Goal: Task Accomplishment & Management: Complete application form

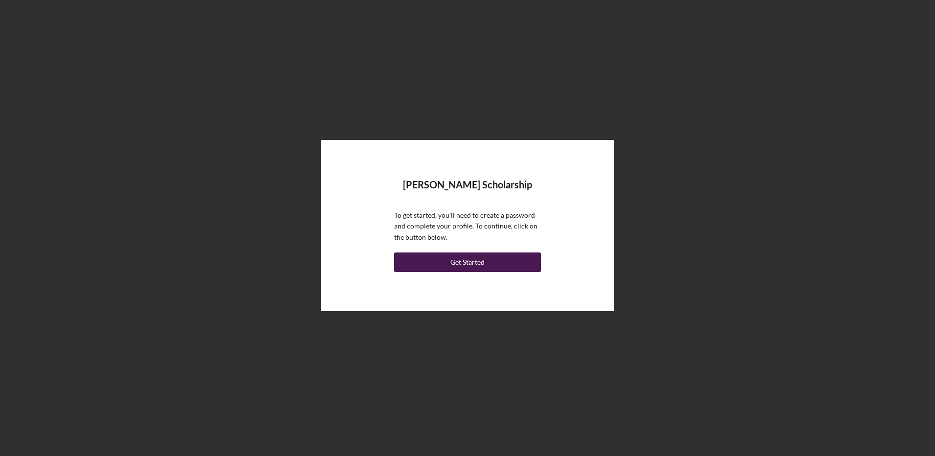
click at [510, 258] on button "Get Started" at bounding box center [467, 262] width 147 height 20
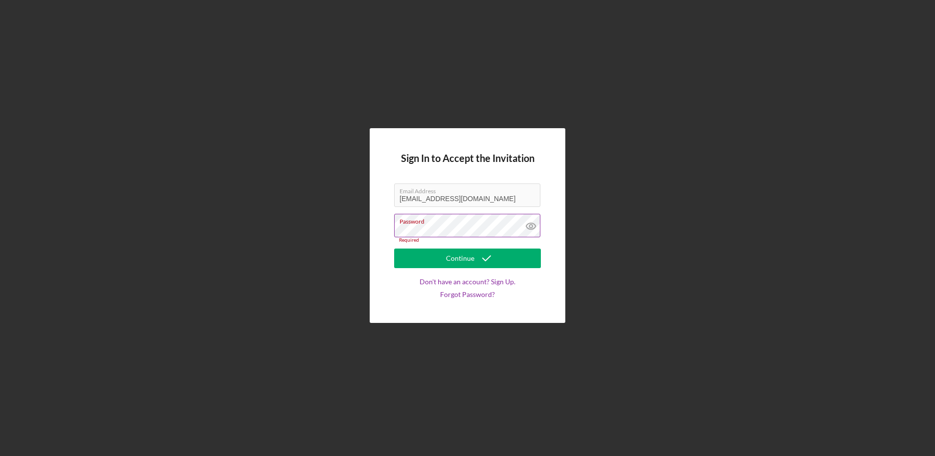
click at [434, 225] on label "Password" at bounding box center [470, 219] width 141 height 11
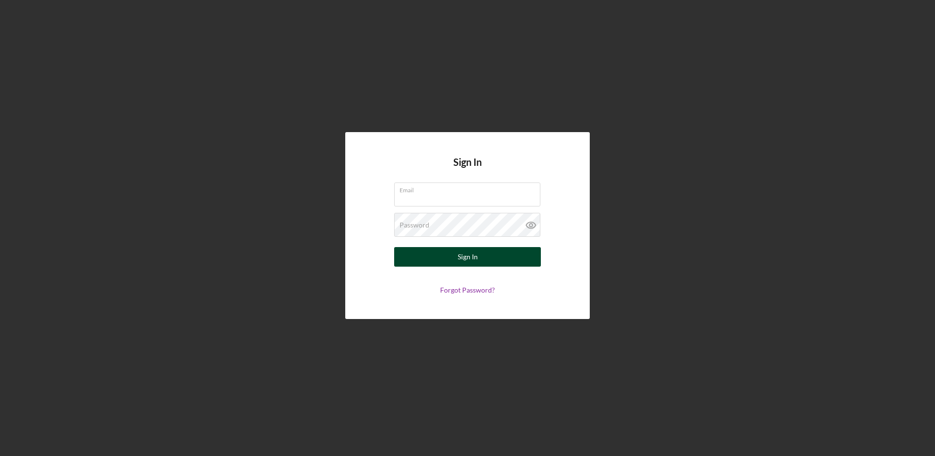
type input "[EMAIL_ADDRESS][DOMAIN_NAME]"
click at [453, 253] on button "Sign In" at bounding box center [467, 257] width 147 height 20
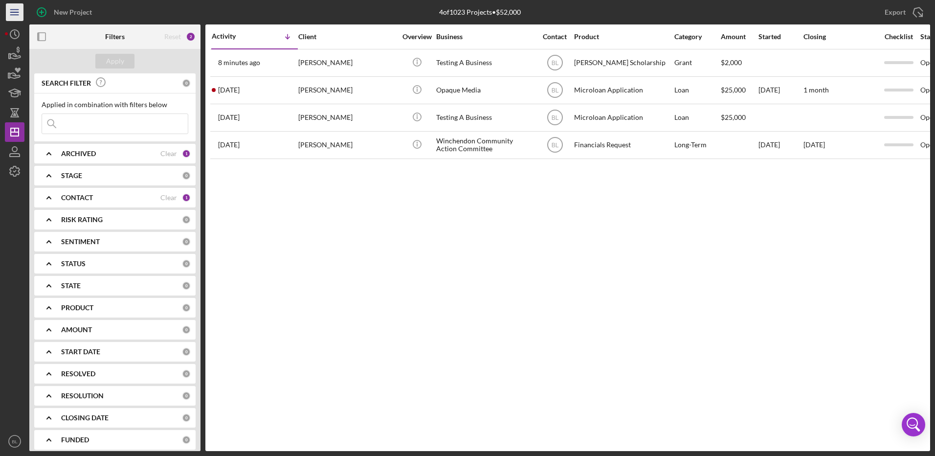
click at [16, 8] on icon "Icon/Menu" at bounding box center [15, 12] width 22 height 22
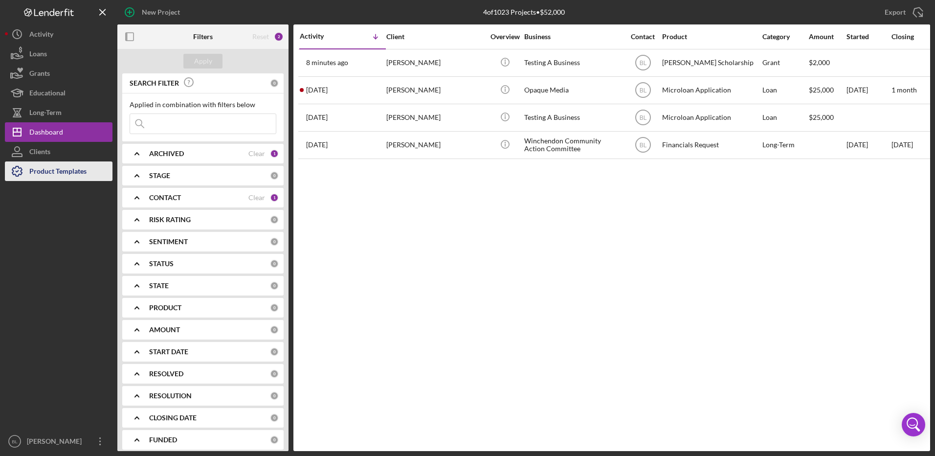
click at [44, 169] on div "Product Templates" at bounding box center [57, 172] width 57 height 22
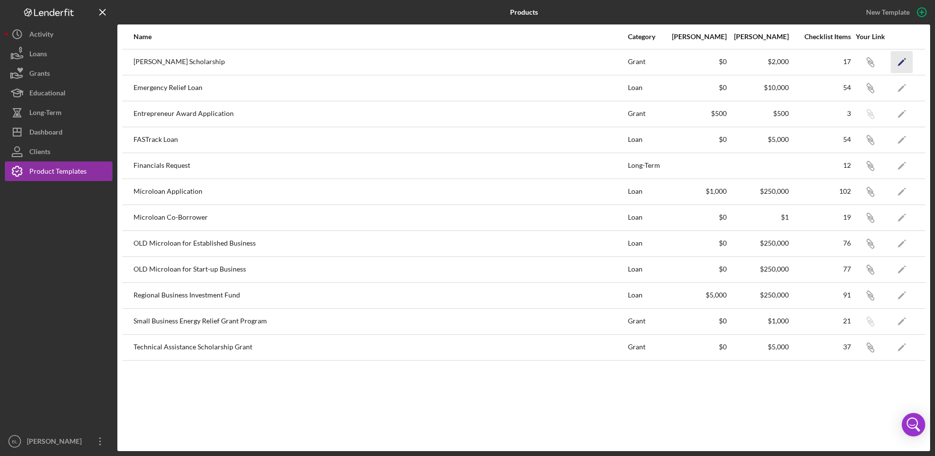
click at [905, 60] on icon "Icon/Edit" at bounding box center [902, 62] width 22 height 22
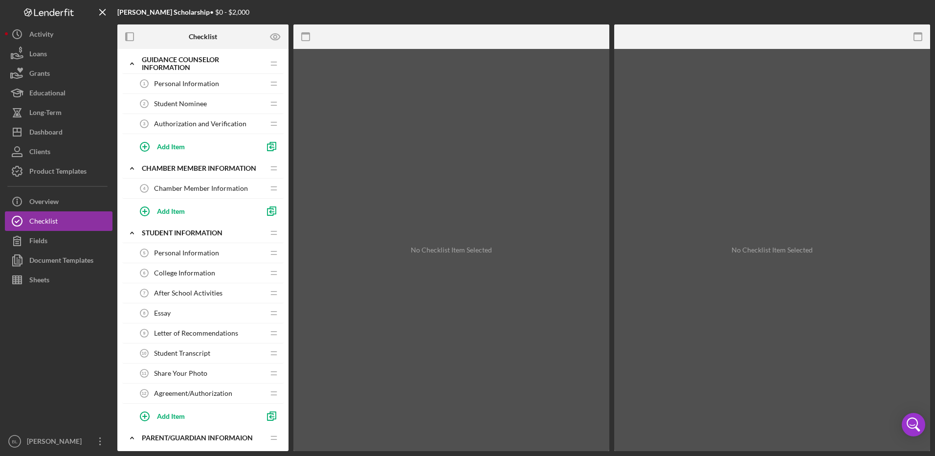
click at [170, 85] on span "Personal Information" at bounding box center [186, 84] width 65 height 8
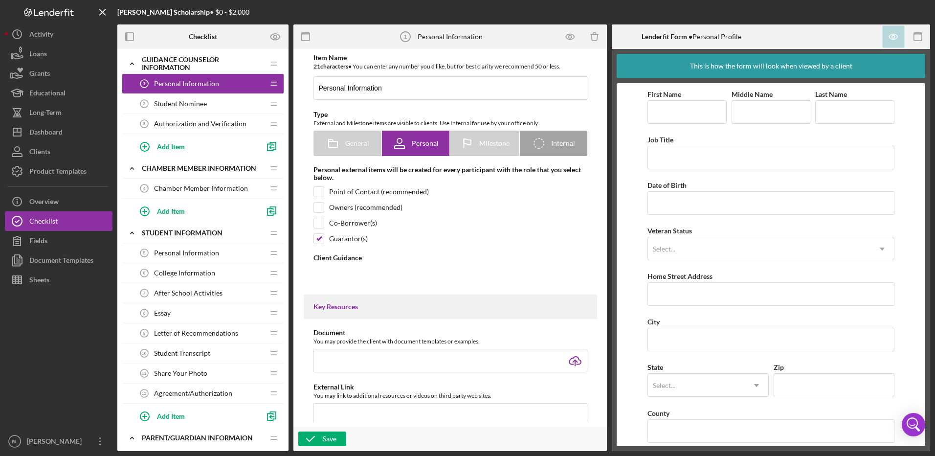
type textarea "<div> <p data-start="106" data-end="452"><strong data-start="106" data-end="215…"
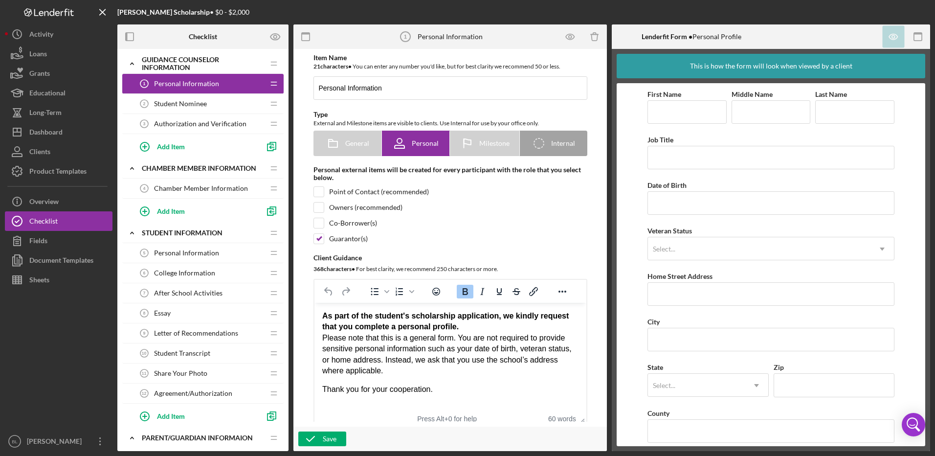
click at [183, 100] on span "Student Nominee" at bounding box center [180, 104] width 53 height 8
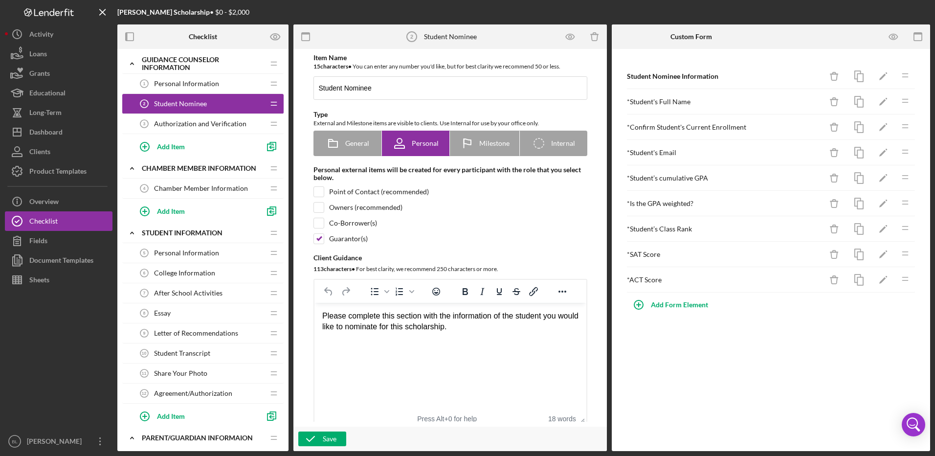
click at [176, 83] on span "Personal Information" at bounding box center [186, 84] width 65 height 8
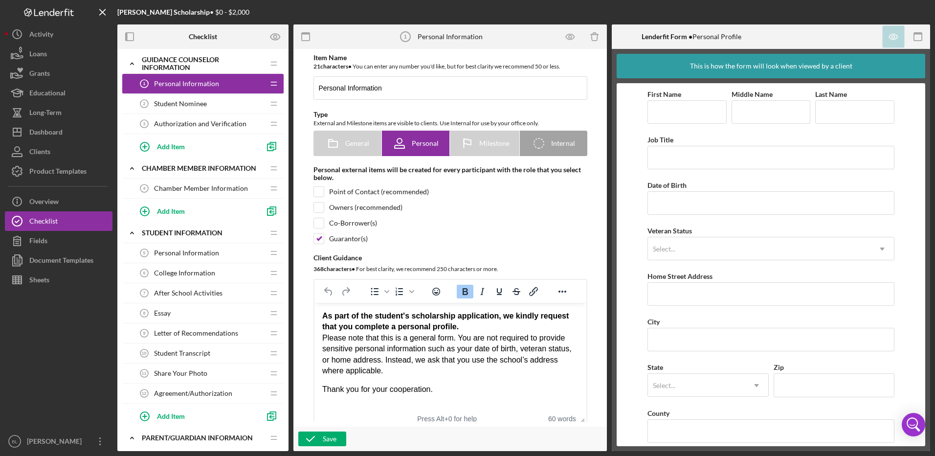
click at [180, 100] on span "Student Nominee" at bounding box center [180, 104] width 53 height 8
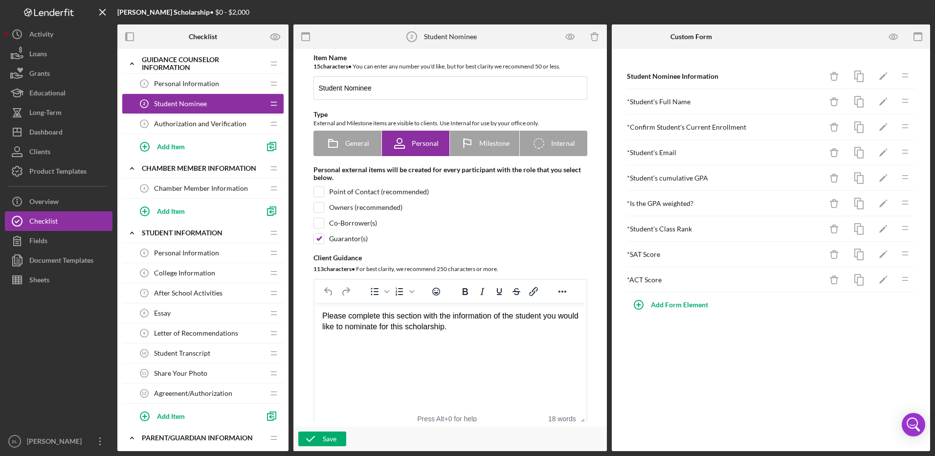
click at [184, 124] on span "Authorization and Verification" at bounding box center [200, 124] width 92 height 8
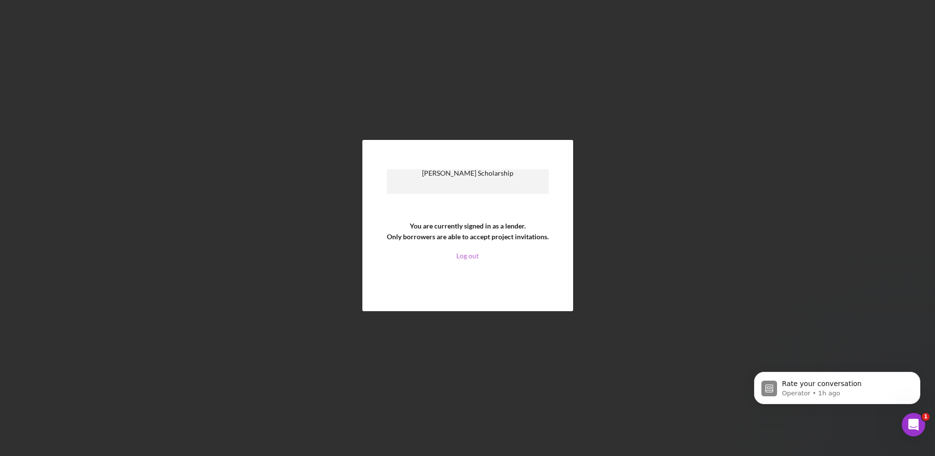
click at [465, 255] on link "Log out" at bounding box center [467, 256] width 22 height 8
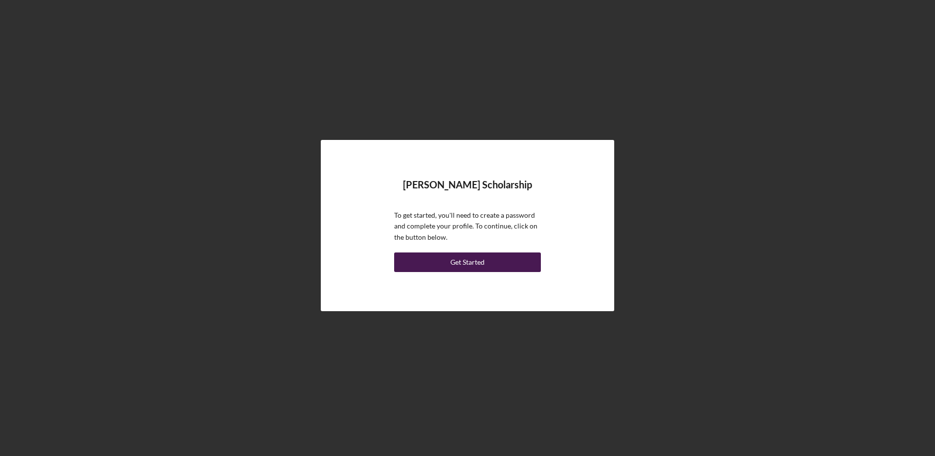
click at [481, 268] on div "Get Started" at bounding box center [467, 262] width 34 height 20
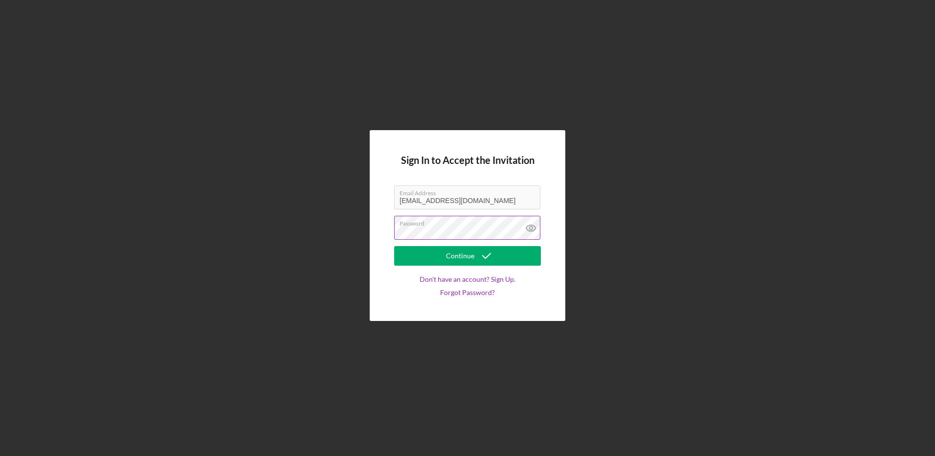
click at [394, 246] on button "Continue" at bounding box center [467, 256] width 147 height 20
